Goal: Information Seeking & Learning: Learn about a topic

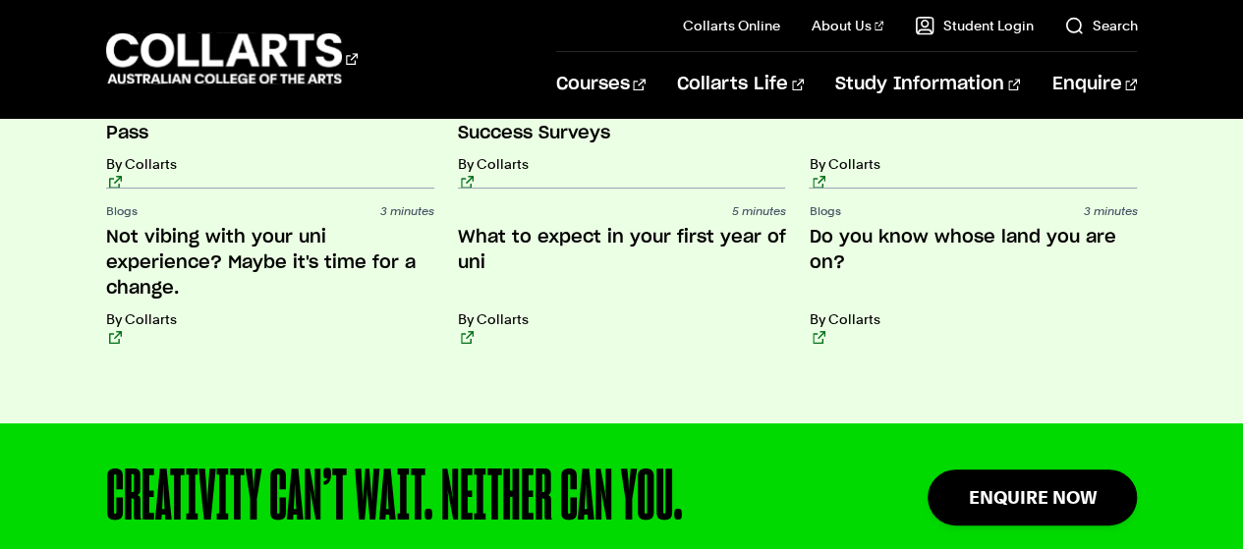
scroll to position [4815, 0]
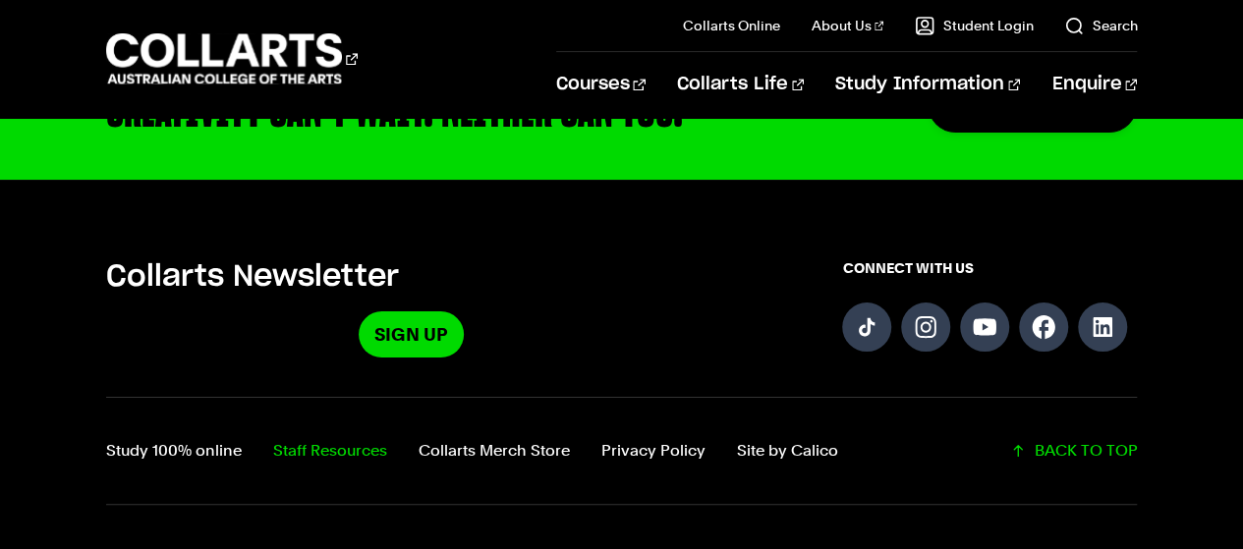
click at [333, 437] on link "Staff Resources" at bounding box center [330, 451] width 114 height 28
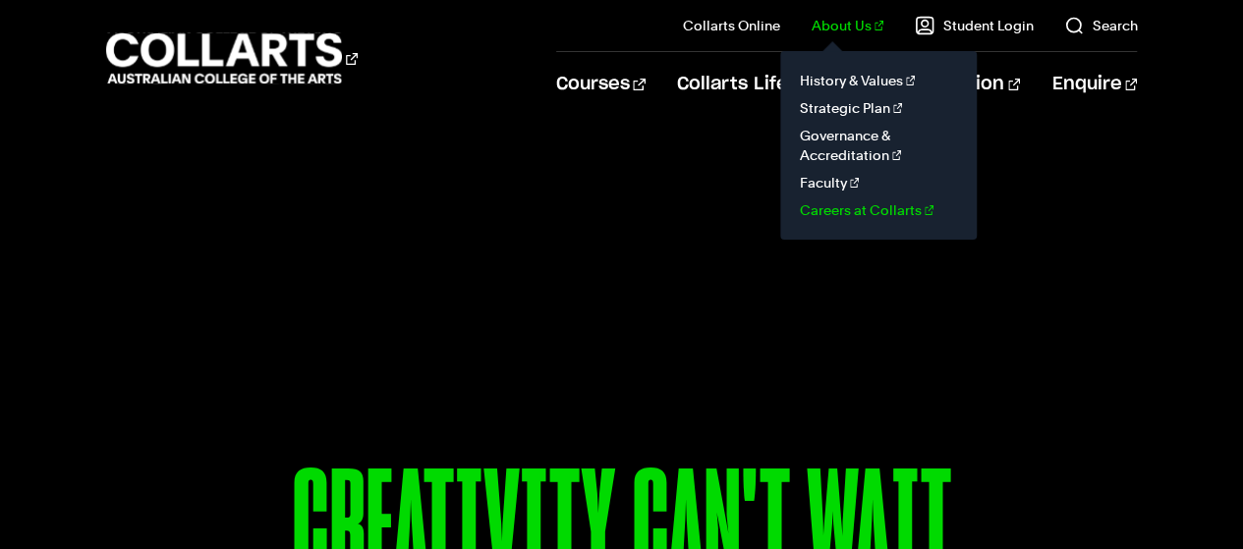
click at [888, 216] on link "Careers at Collarts" at bounding box center [878, 211] width 165 height 28
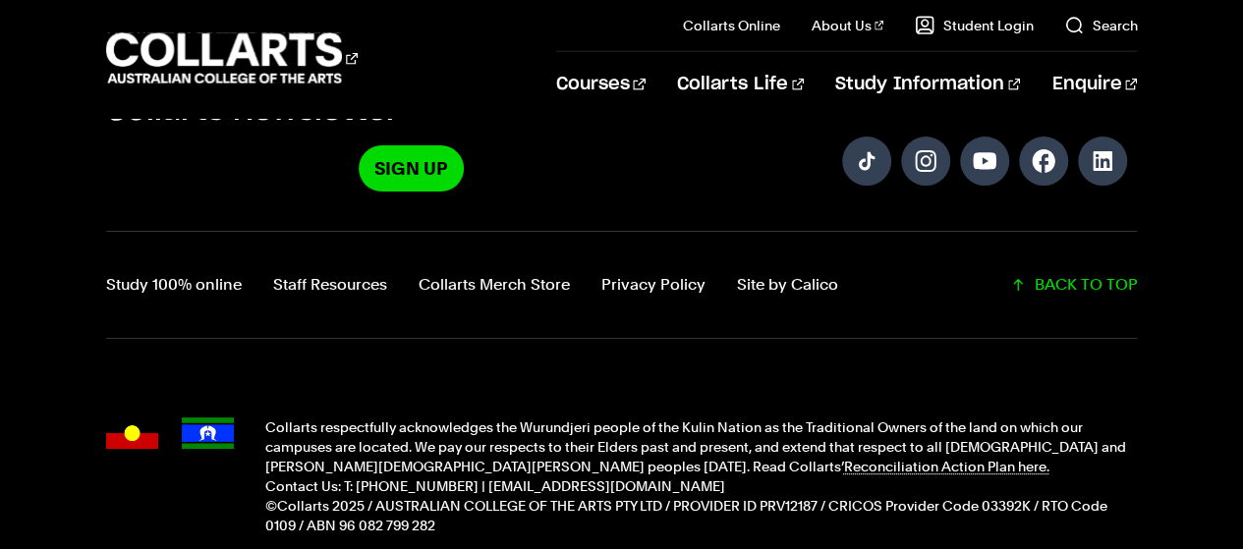
scroll to position [2597, 0]
